Goal: Information Seeking & Learning: Learn about a topic

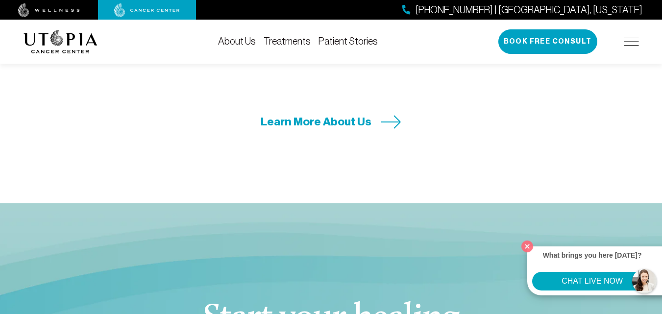
scroll to position [3138, 0]
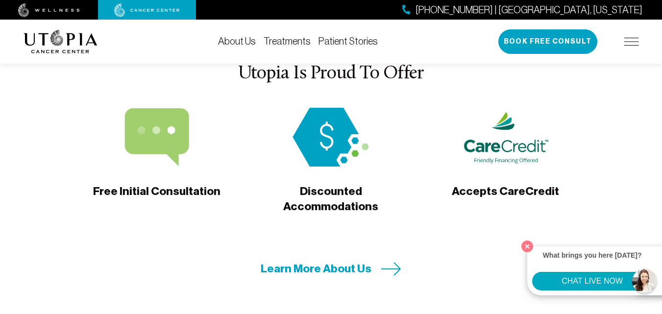
click at [347, 261] on span "Learn More About Us" at bounding box center [316, 268] width 111 height 15
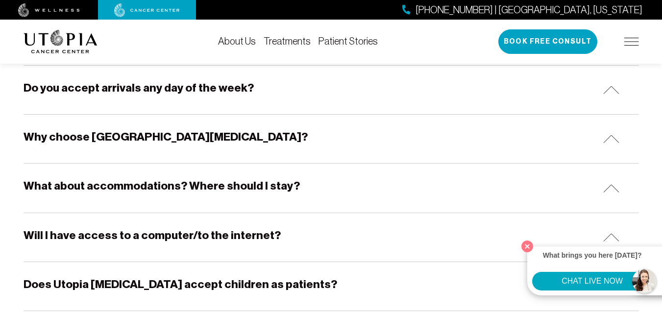
scroll to position [294, 0]
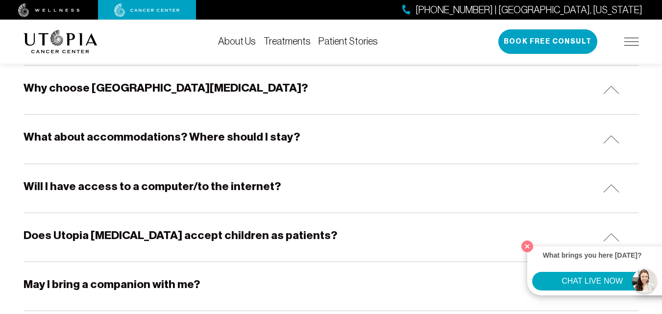
click at [607, 105] on div "Why choose [GEOGRAPHIC_DATA][MEDICAL_DATA]?" at bounding box center [332, 90] width 616 height 49
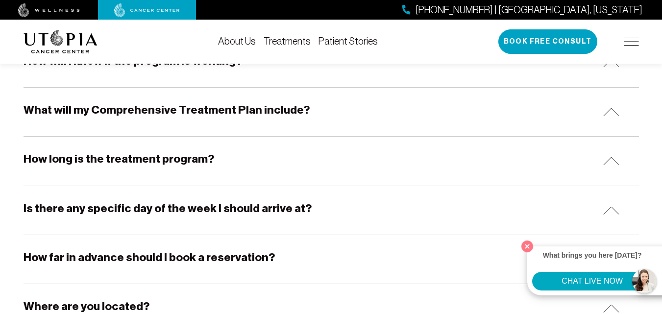
scroll to position [981, 0]
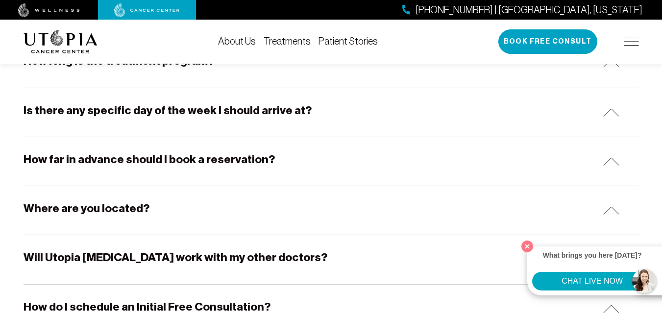
click at [451, 244] on div "Will Utopia [MEDICAL_DATA] work with my other doctors?" at bounding box center [332, 259] width 616 height 49
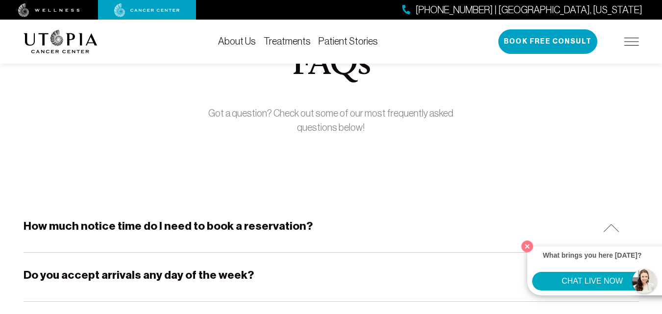
scroll to position [0, 0]
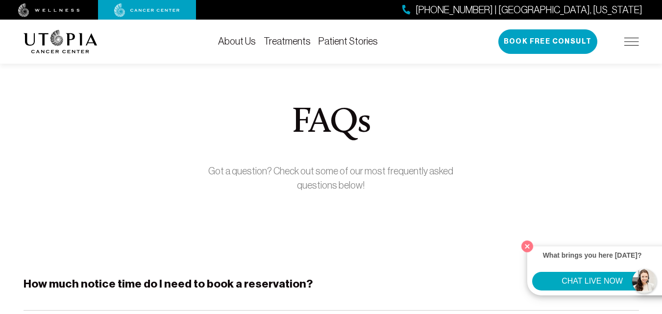
click at [243, 43] on link "About Us" at bounding box center [237, 41] width 38 height 11
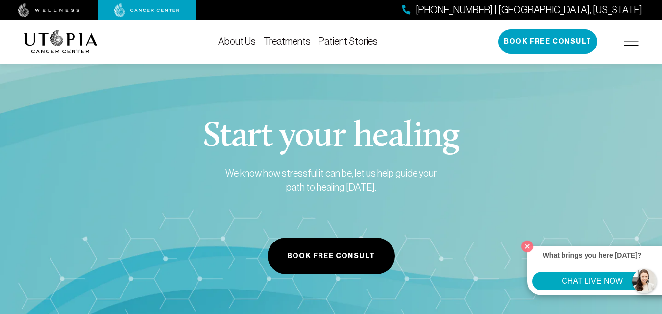
scroll to position [5073, 0]
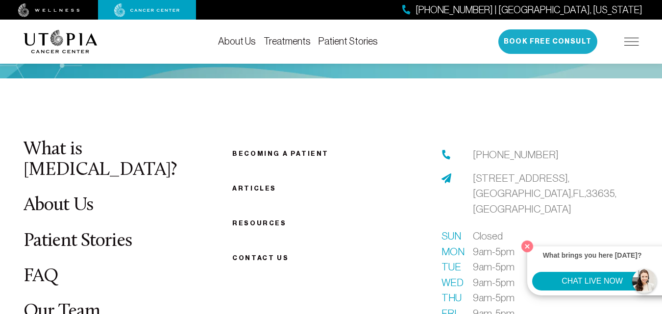
click at [532, 39] on button "Book Free Consult" at bounding box center [548, 41] width 99 height 25
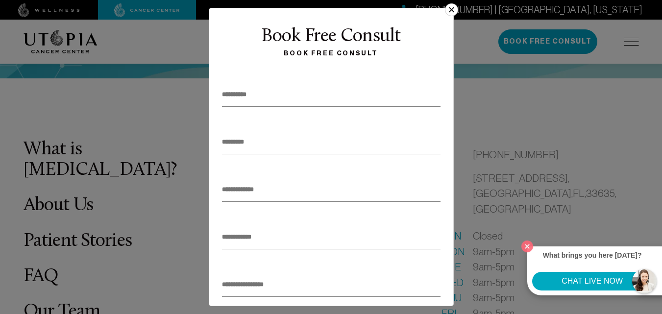
click at [453, 7] on button "×" at bounding box center [451, 9] width 13 height 13
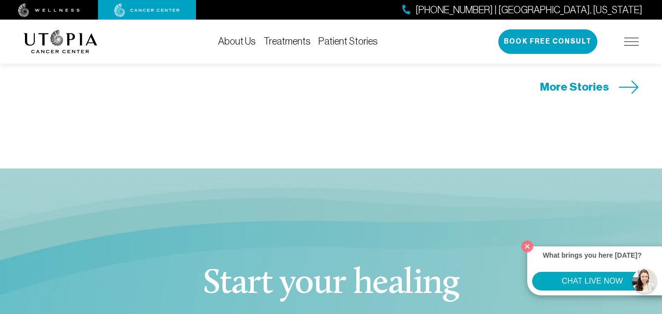
scroll to position [4092, 0]
